Goal: Transaction & Acquisition: Book appointment/travel/reservation

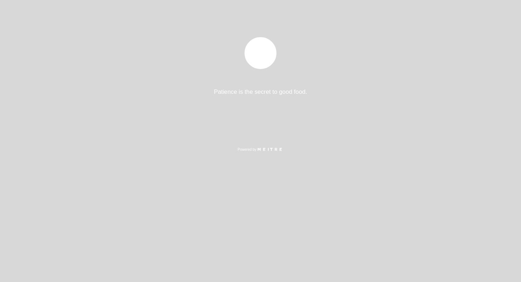
select select "es"
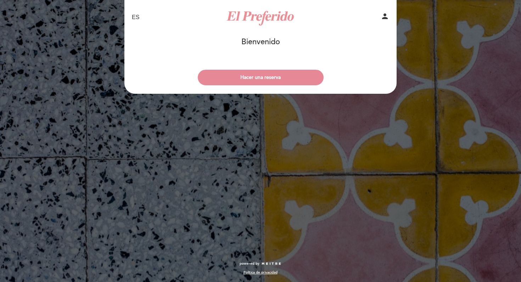
click at [231, 78] on button "Hacer una reserva" at bounding box center [261, 78] width 126 height 16
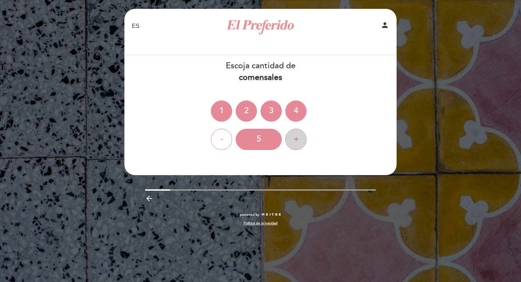
click at [302, 134] on div "+" at bounding box center [295, 139] width 21 height 21
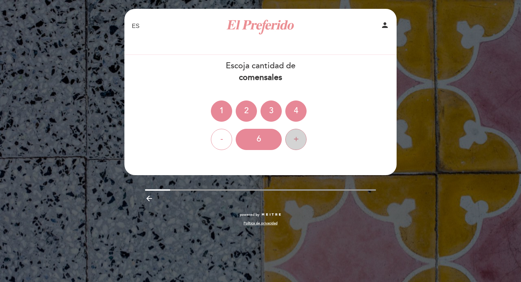
click at [298, 139] on div "+" at bounding box center [295, 139] width 21 height 21
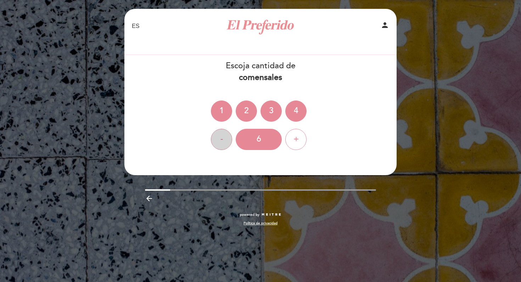
click at [215, 138] on div "-" at bounding box center [221, 139] width 21 height 21
click at [306, 136] on div "+" at bounding box center [295, 139] width 21 height 21
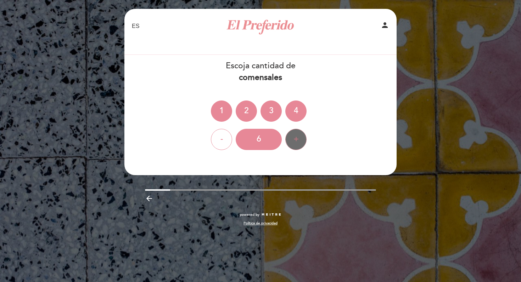
click at [306, 136] on div "+" at bounding box center [295, 139] width 21 height 21
click at [301, 139] on div "+" at bounding box center [295, 139] width 21 height 21
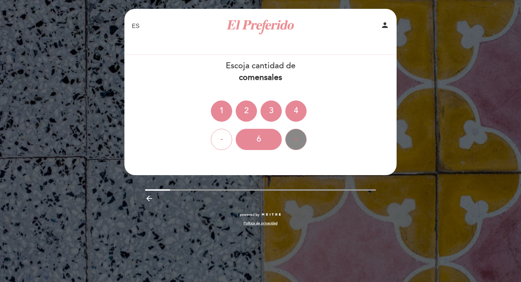
click at [301, 139] on div "+" at bounding box center [295, 139] width 21 height 21
click at [275, 147] on div "6" at bounding box center [259, 139] width 46 height 21
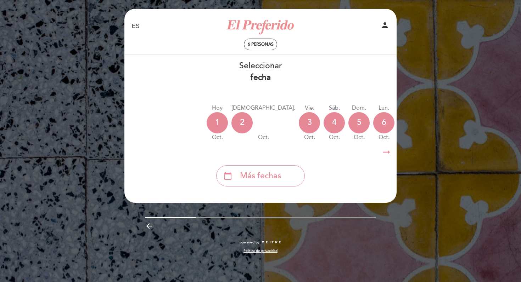
scroll to position [0, 27]
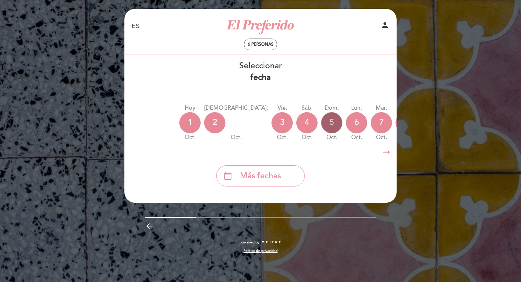
click at [321, 121] on div "5" at bounding box center [331, 122] width 21 height 21
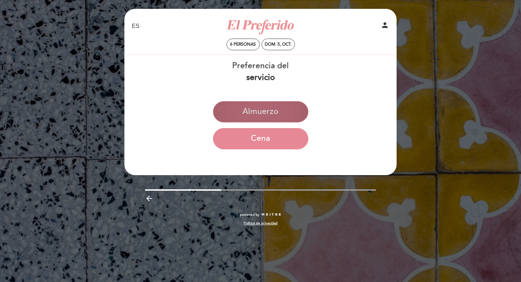
click at [278, 110] on button "Almuerzo" at bounding box center [260, 111] width 95 height 21
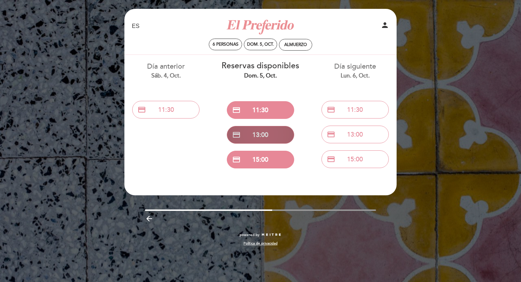
click at [274, 133] on button "credit_card 13:00" at bounding box center [260, 135] width 67 height 18
